Goal: Obtain resource: Download file/media

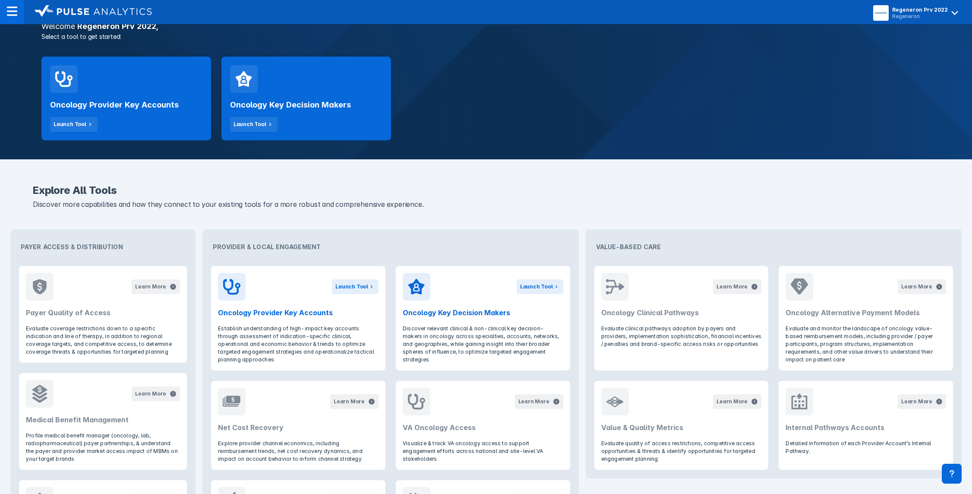
scroll to position [148, 0]
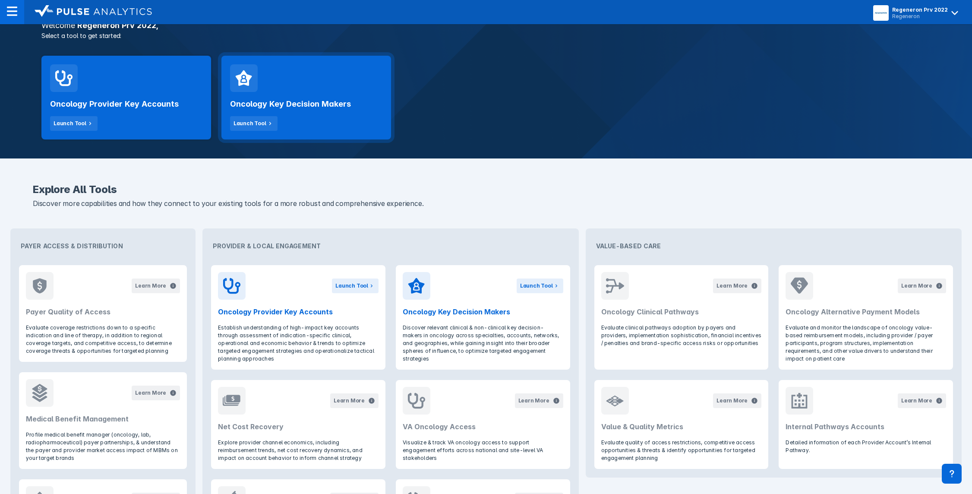
click at [326, 92] on div "Oncology Key Decision Makers Launch Tool" at bounding box center [306, 111] width 152 height 39
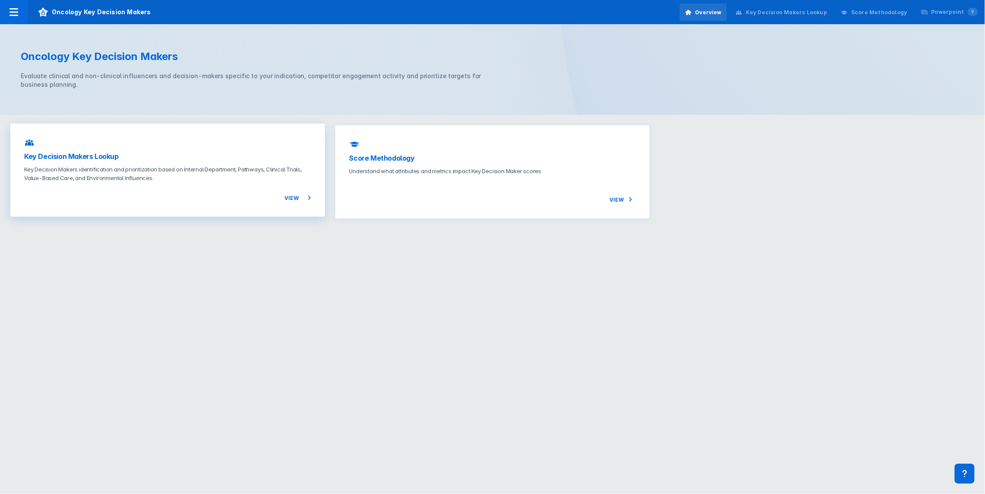
click at [206, 186] on div "View" at bounding box center [167, 192] width 287 height 21
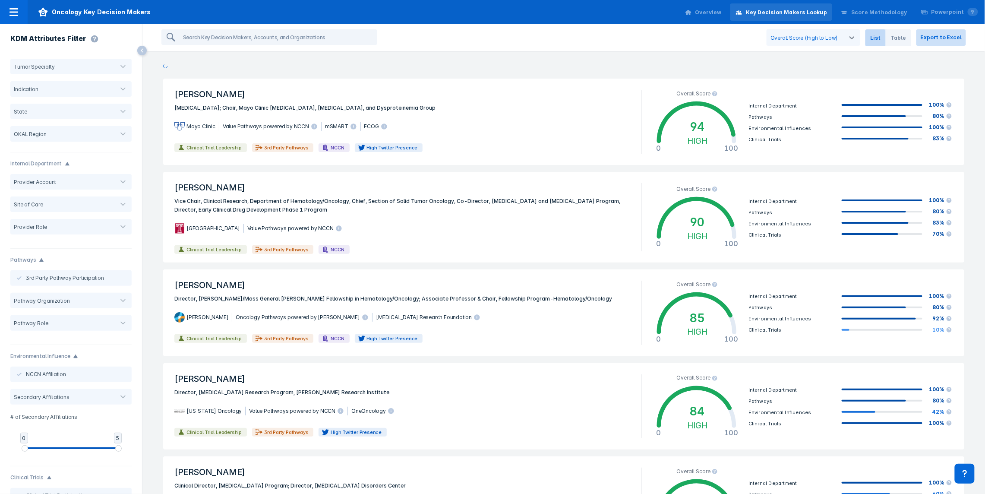
click at [944, 38] on button "Export to Excel" at bounding box center [941, 37] width 50 height 16
click at [943, 37] on button "Export to Excel" at bounding box center [941, 37] width 50 height 16
click at [939, 34] on button "Export to Excel" at bounding box center [941, 37] width 50 height 16
click at [940, 38] on button "Export to Excel" at bounding box center [941, 37] width 50 height 16
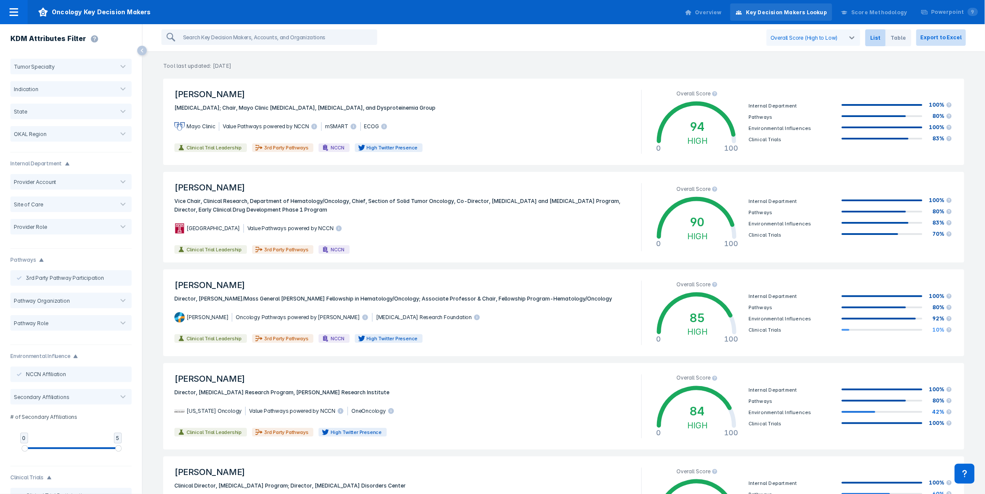
click at [940, 38] on button "Export to Excel" at bounding box center [941, 37] width 50 height 16
